Goal: Transaction & Acquisition: Purchase product/service

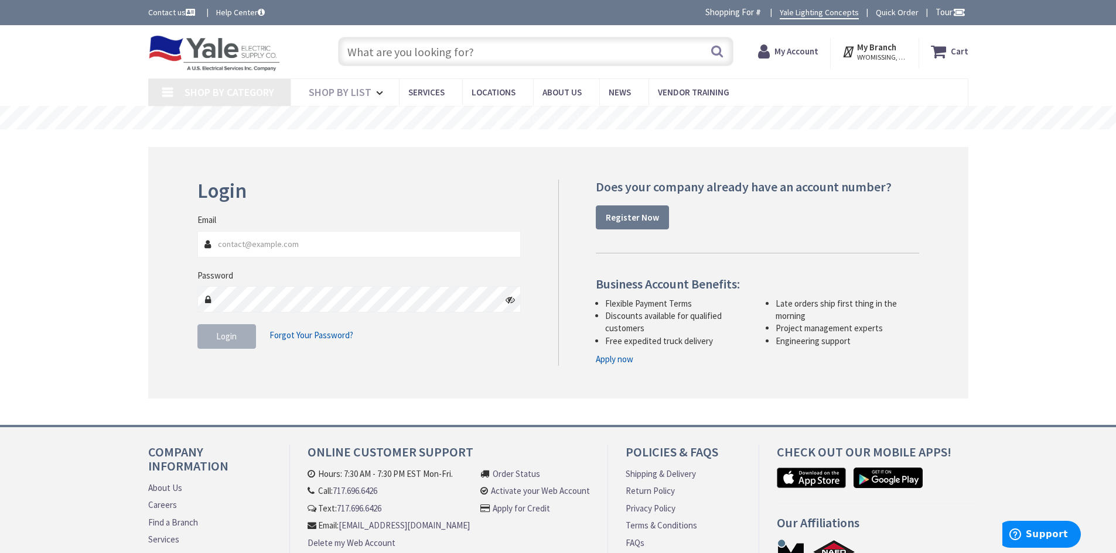
type input "[EMAIL_ADDRESS][DOMAIN_NAME]"
click at [229, 340] on span "Login" at bounding box center [226, 336] width 20 height 11
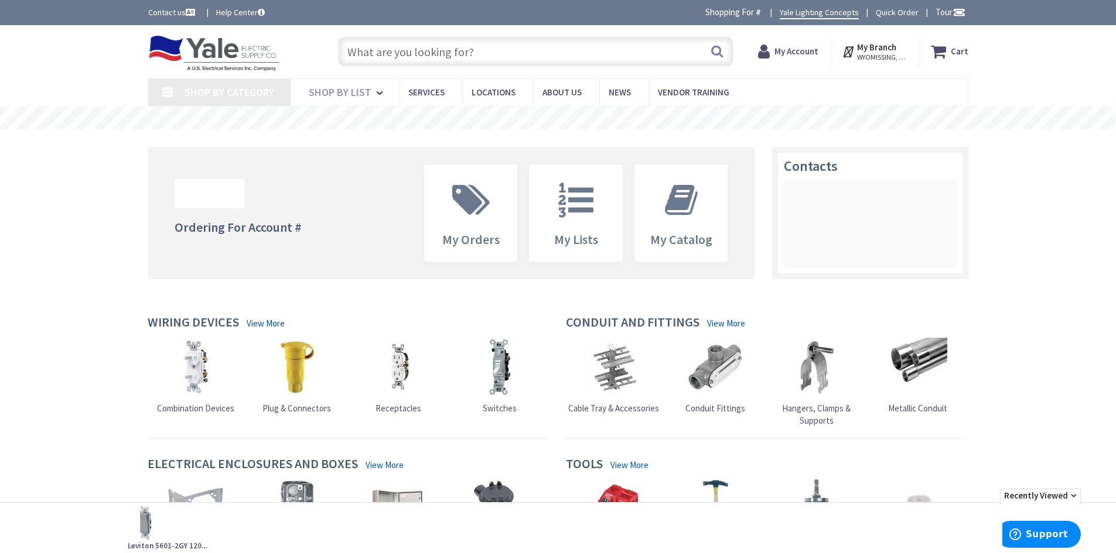
click at [533, 58] on input "text" at bounding box center [535, 51] width 395 height 29
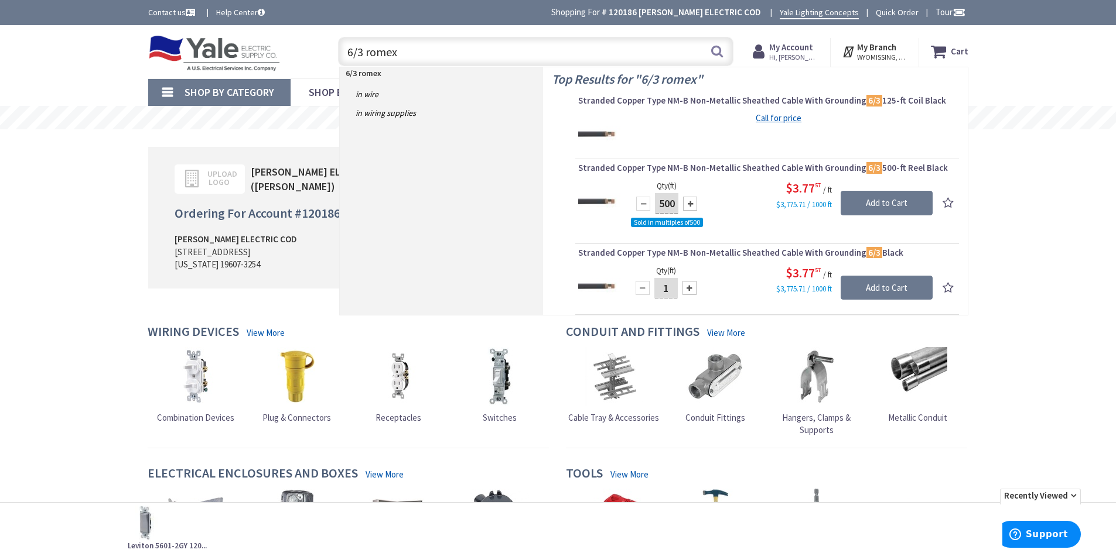
type input "6/3 romex"
